Goal: Check status: Check status

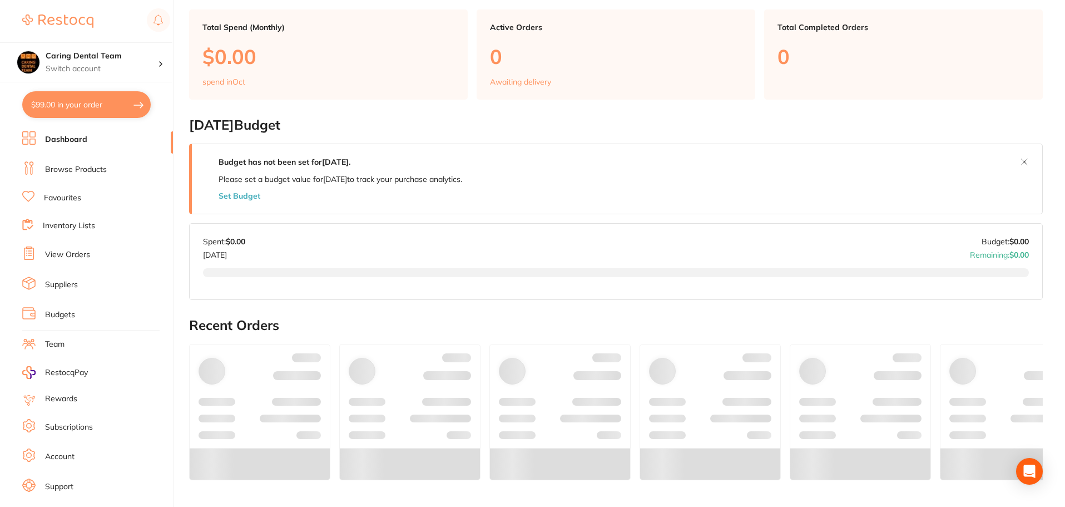
scroll to position [167, 0]
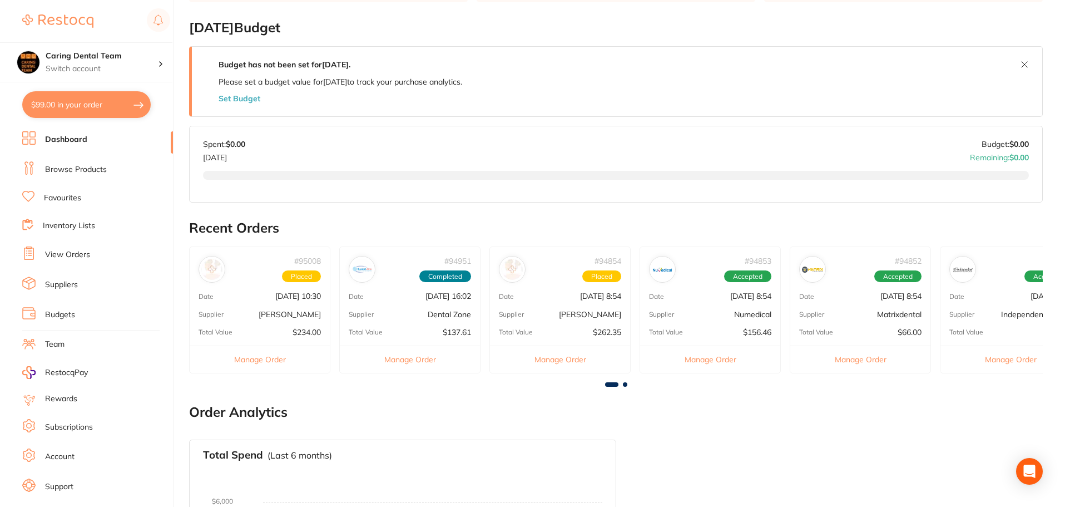
click at [78, 253] on link "View Orders" at bounding box center [67, 254] width 45 height 11
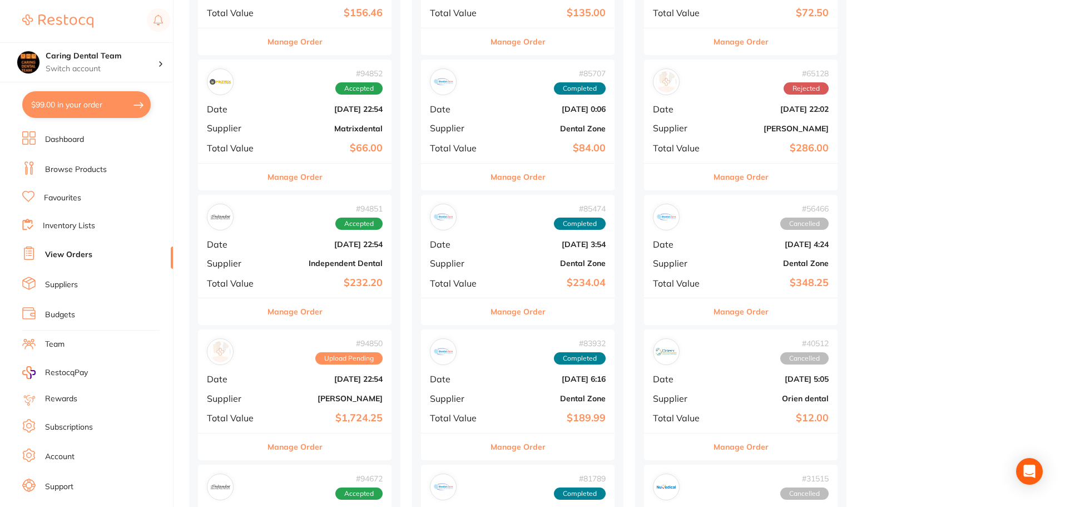
scroll to position [723, 0]
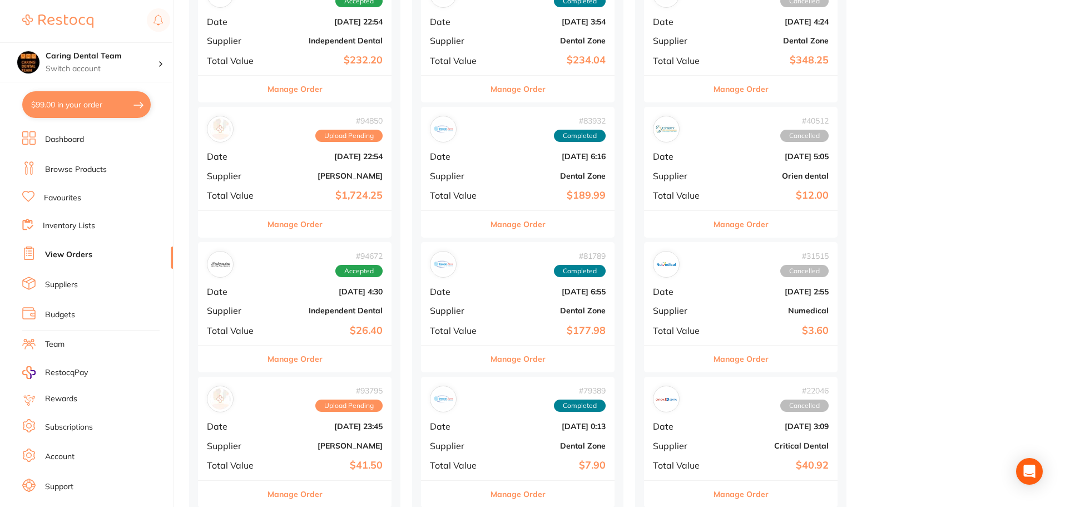
click at [290, 181] on div "# 94850 Upload Pending Date [DATE] 22:54 Supplier [PERSON_NAME] Total Value $1,…" at bounding box center [295, 158] width 194 height 103
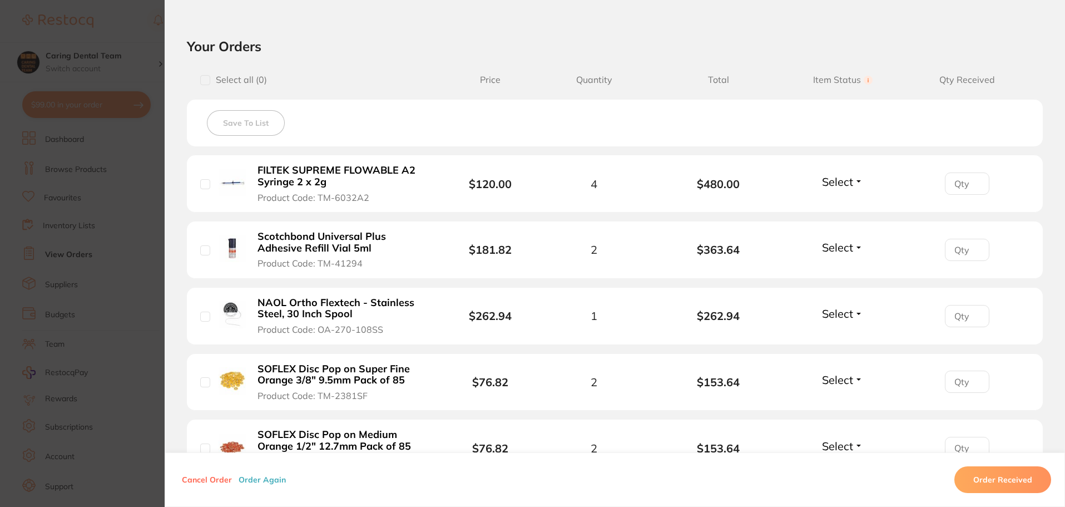
scroll to position [223, 0]
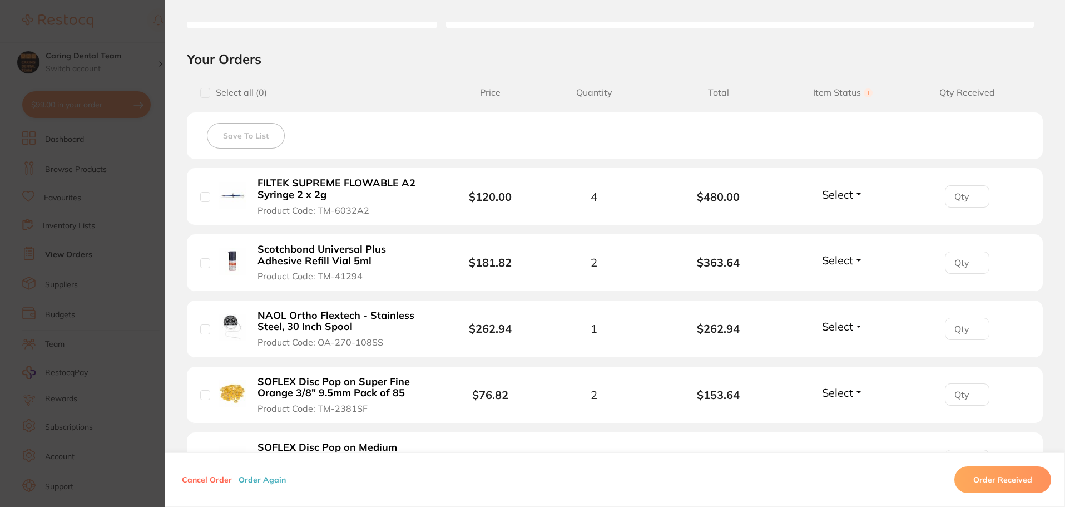
drag, startPoint x: 254, startPoint y: 181, endPoint x: 427, endPoint y: 190, distance: 173.2
click at [412, 190] on b "FILTEK SUPREME FLOWABLE A2 Syringe 2 x 2g" at bounding box center [344, 188] width 172 height 23
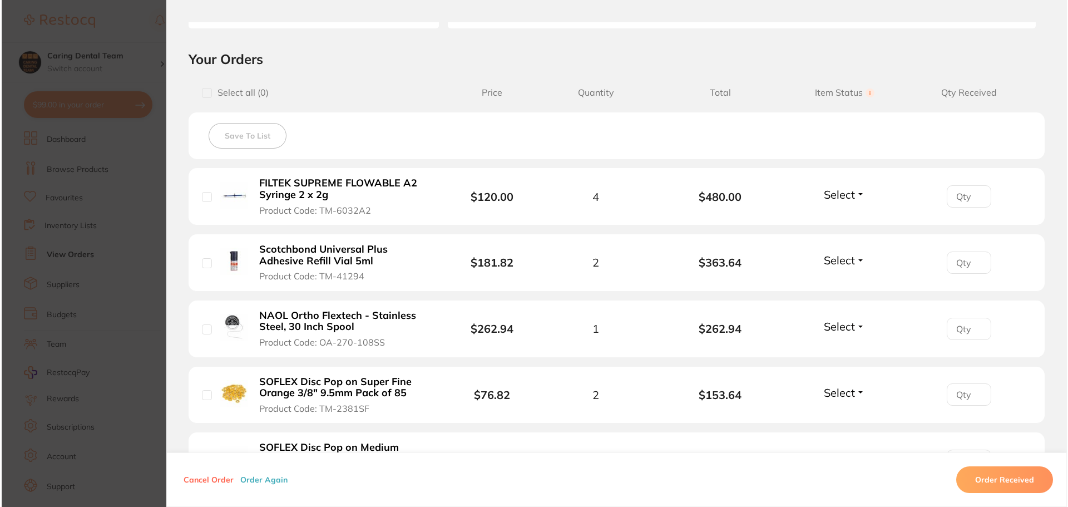
scroll to position [0, 0]
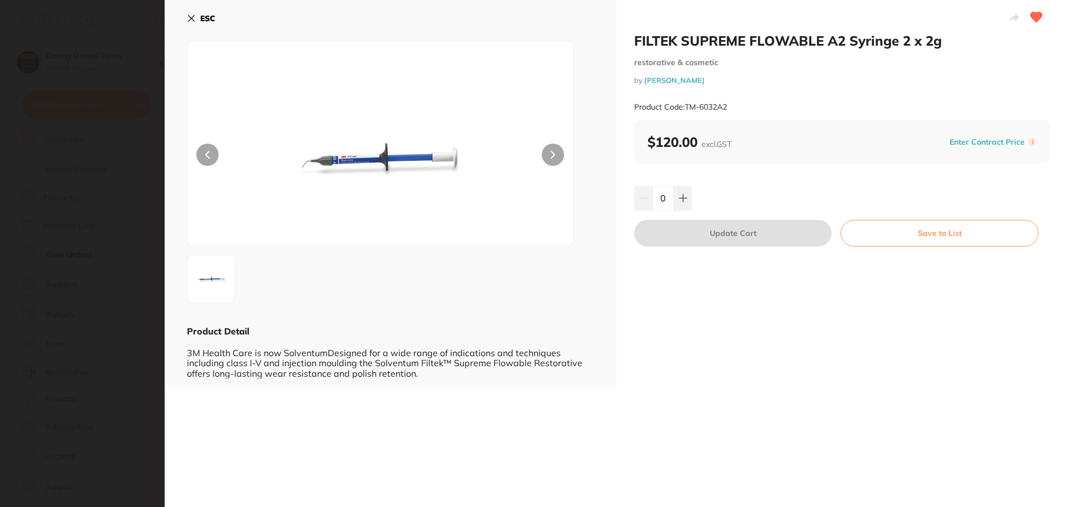
click at [186, 17] on div "ESC Product Detail 3M Health Care is now SolventumDesigned for a wide range of …" at bounding box center [391, 193] width 452 height 387
click at [191, 19] on icon at bounding box center [192, 19] width 6 height 6
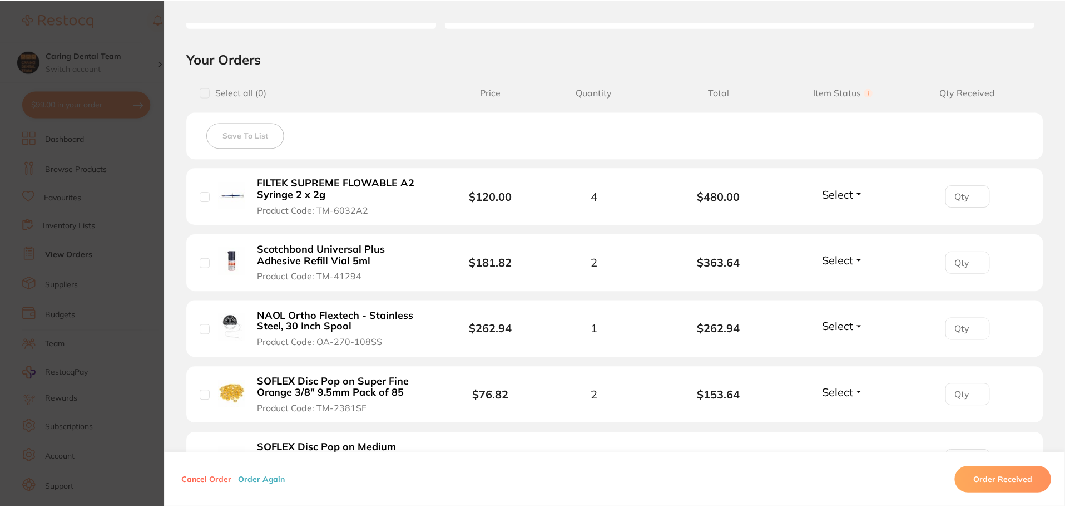
scroll to position [723, 0]
drag, startPoint x: 242, startPoint y: 179, endPoint x: 421, endPoint y: 195, distance: 179.3
click at [421, 195] on div "FILTEK SUPREME FLOWABLE A2 Syringe 2 x 2g Product Code: TM-6032A2" at bounding box center [324, 196] width 249 height 39
click at [407, 206] on button "FILTEK SUPREME FLOWABLE A2 Syringe 2 x 2g Product Code: TM-6032A2" at bounding box center [343, 196] width 179 height 39
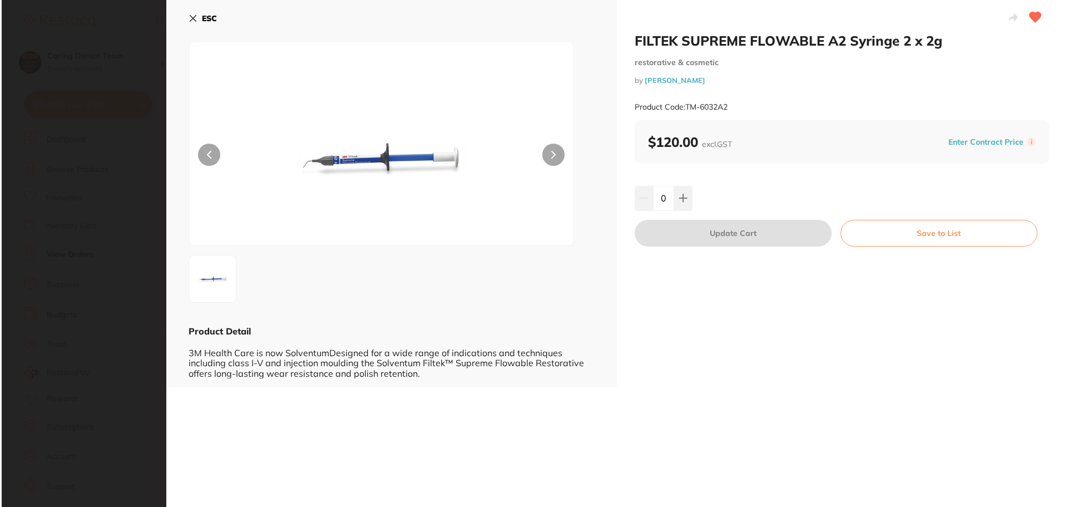
scroll to position [0, 0]
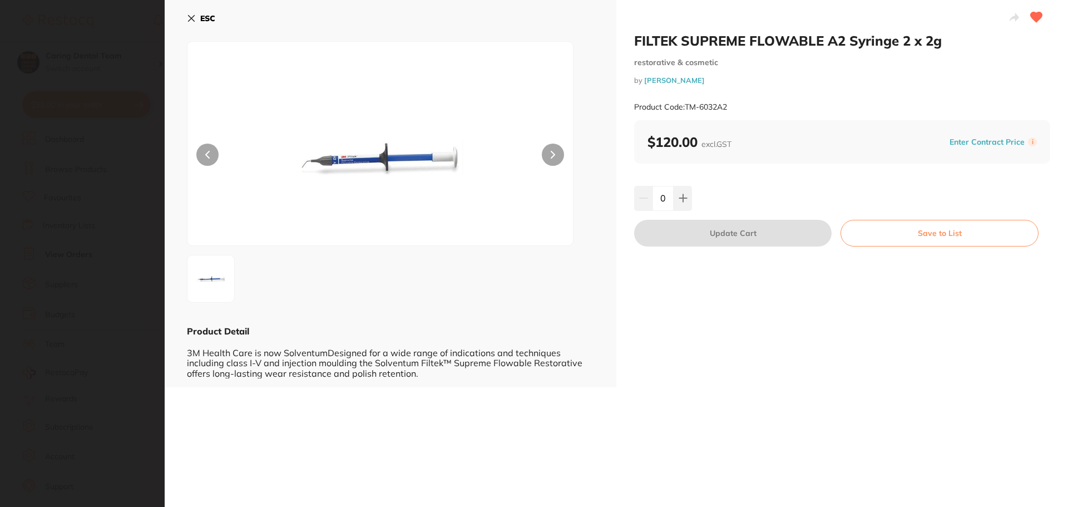
click at [192, 16] on icon at bounding box center [191, 18] width 9 height 9
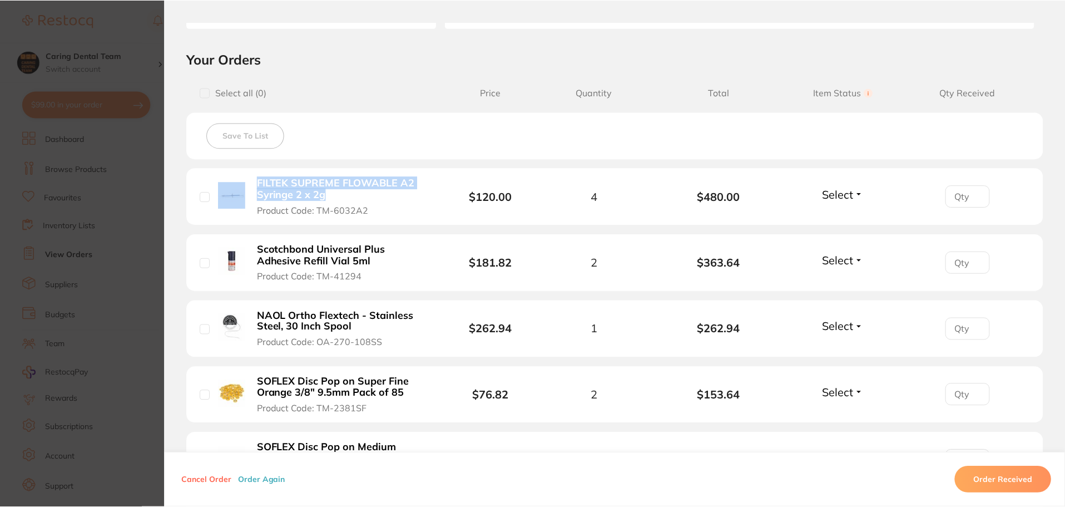
scroll to position [723, 0]
click at [230, 172] on li "FILTEK SUPREME FLOWABLE A2 Syringe 2 x 2g Product Code: TM-6032A2 $120.00 4 $48…" at bounding box center [615, 196] width 856 height 57
drag, startPoint x: 254, startPoint y: 181, endPoint x: 221, endPoint y: 180, distance: 33.4
click at [328, 196] on button "FILTEK SUPREME FLOWABLE A2 Syringe 2 x 2g Product Code: TM-6032A2" at bounding box center [343, 196] width 179 height 39
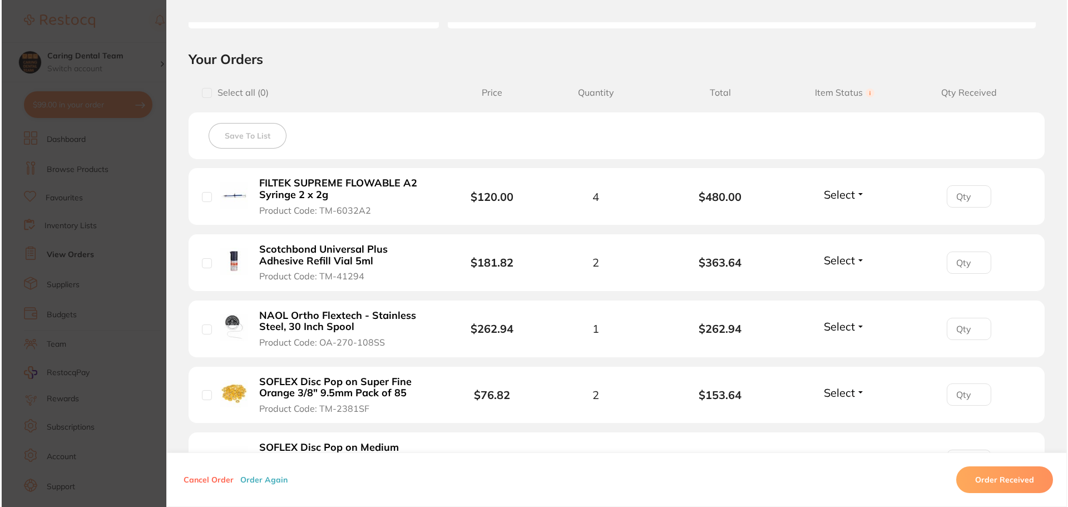
scroll to position [0, 0]
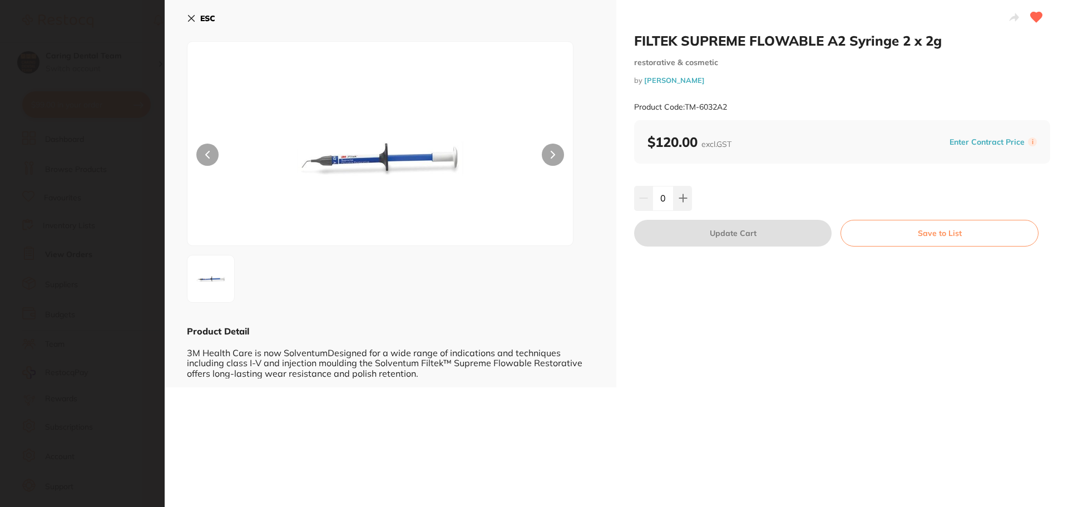
click at [195, 17] on icon at bounding box center [191, 18] width 9 height 9
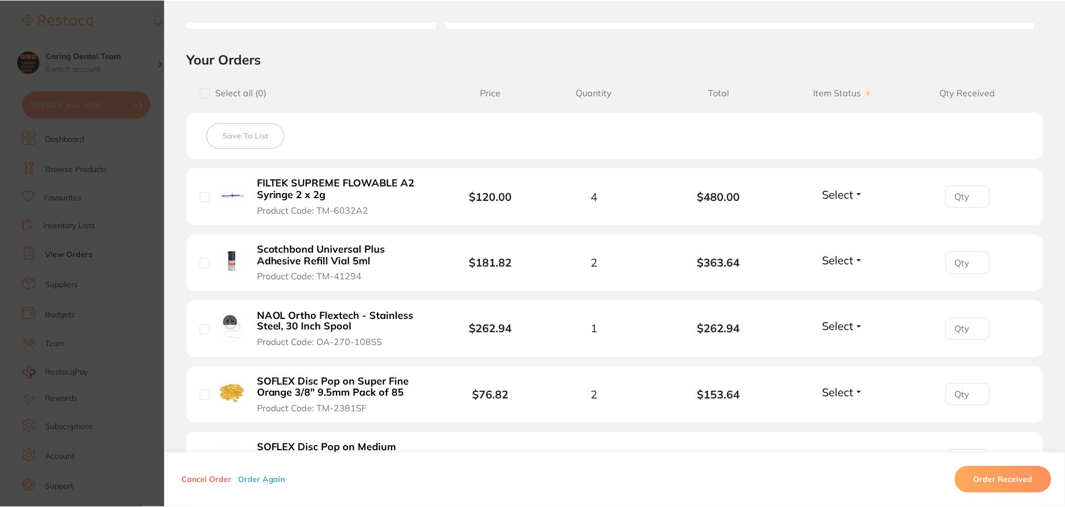
scroll to position [723, 0]
drag, startPoint x: 250, startPoint y: 180, endPoint x: 360, endPoint y: 197, distance: 110.8
click at [360, 197] on div "FILTEK SUPREME FLOWABLE A2 Syringe 2 x 2g Product Code: TM-6032A2" at bounding box center [324, 196] width 249 height 39
copy b "FILTEK SUPREME FLOWABLE A2 Syringe 2 x 2g"
